Goal: Transaction & Acquisition: Purchase product/service

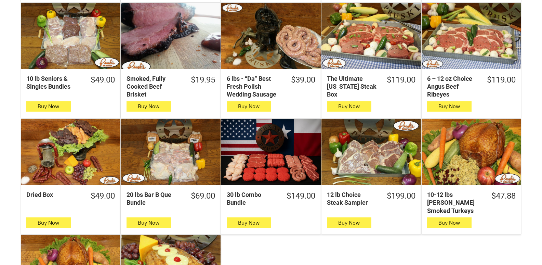
scroll to position [376, 0]
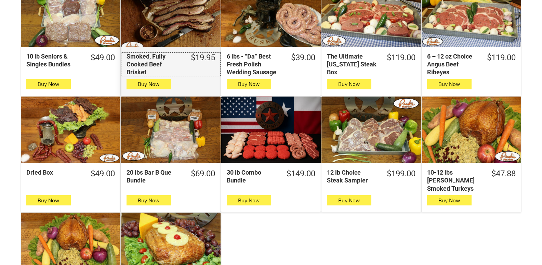
click at [178, 74] on div "Smoked, Fully Cooked Beef Brisket" at bounding box center [154, 64] width 55 height 24
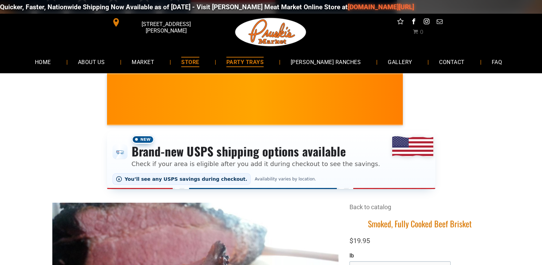
click at [265, 56] on link "PARTY TRAYS" at bounding box center [245, 62] width 58 height 18
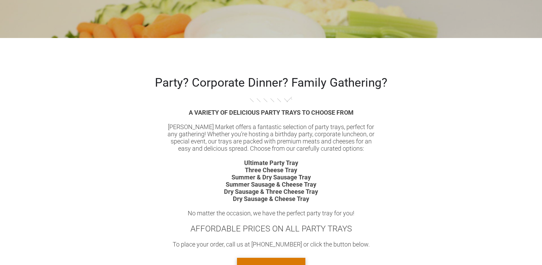
scroll to position [411, 0]
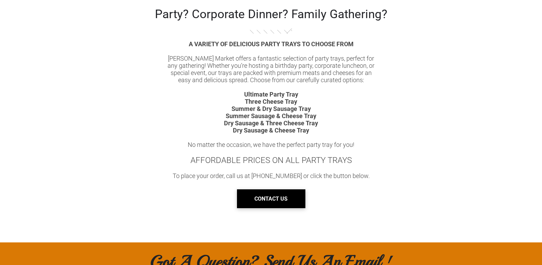
click at [250, 192] on link "CONTACT US" at bounding box center [271, 198] width 68 height 19
